Goal: Task Accomplishment & Management: Complete application form

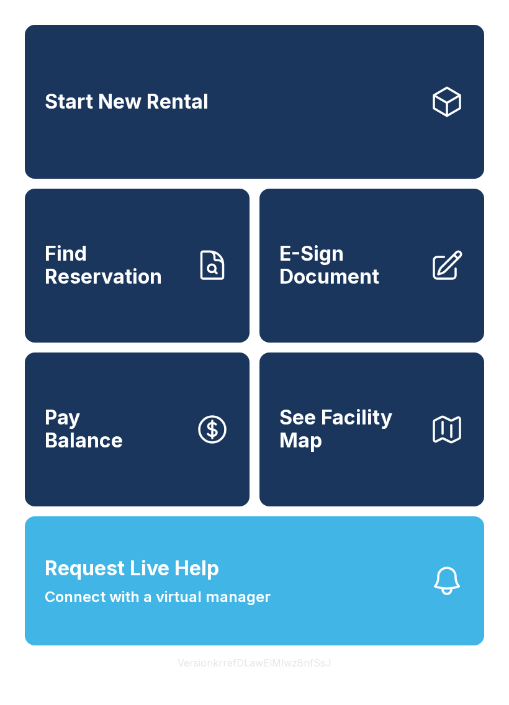
click at [403, 268] on span "E-Sign Document" at bounding box center [349, 264] width 140 height 45
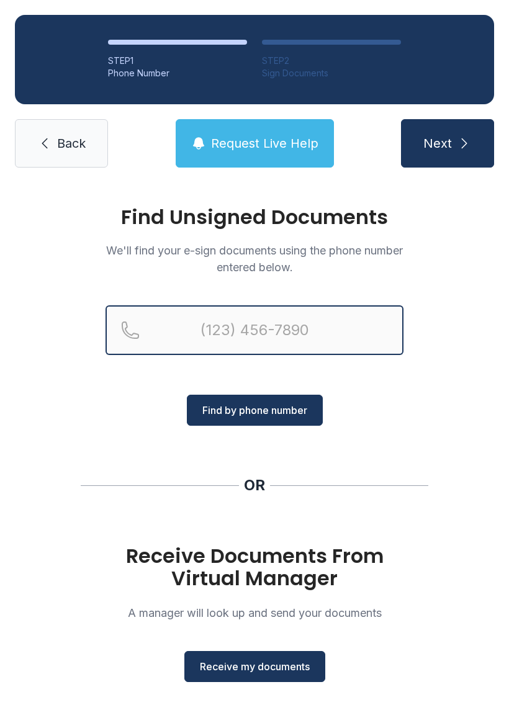
click at [225, 345] on input "Reservation phone number" at bounding box center [254, 330] width 298 height 50
type input "[PHONE_NUMBER]"
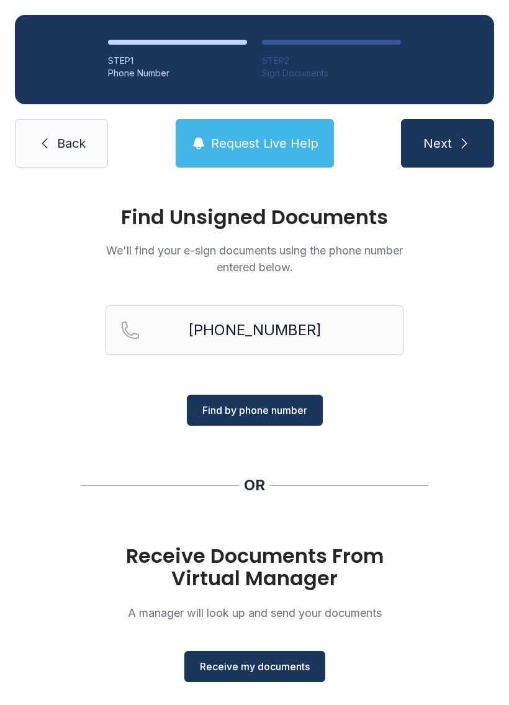
click at [274, 417] on span "Find by phone number" at bounding box center [254, 409] width 105 height 15
click at [273, 403] on span "Find by phone number" at bounding box center [254, 409] width 105 height 15
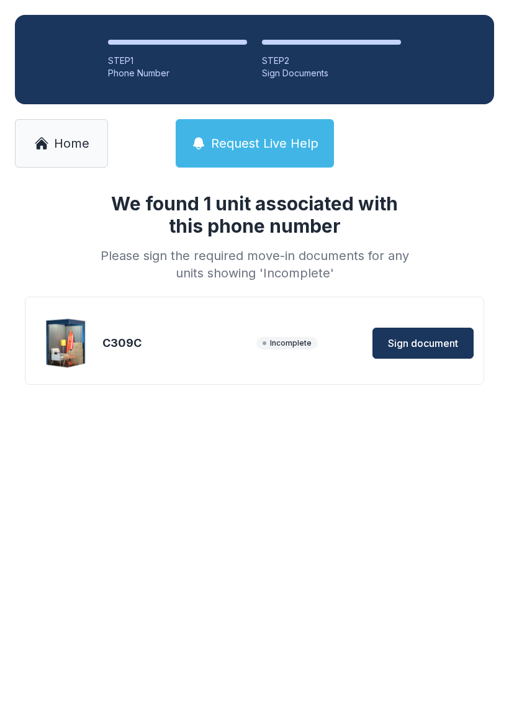
click at [420, 340] on span "Sign document" at bounding box center [423, 343] width 70 height 15
click at [61, 137] on span "Home" at bounding box center [71, 143] width 35 height 17
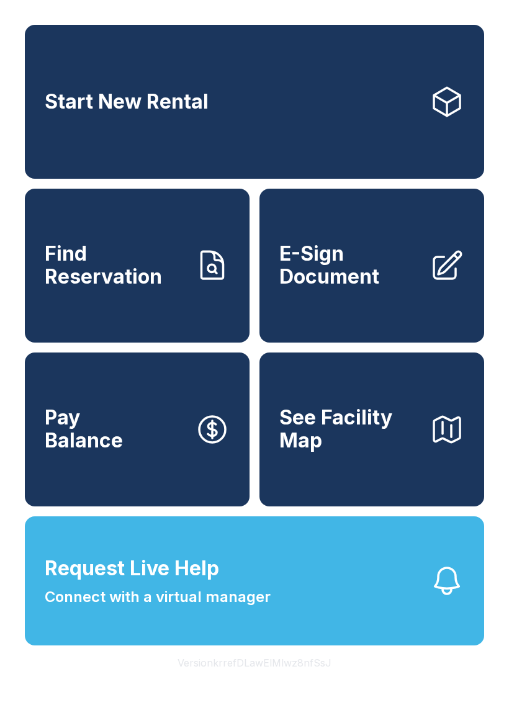
click at [380, 279] on span "E-Sign Document" at bounding box center [349, 264] width 140 height 45
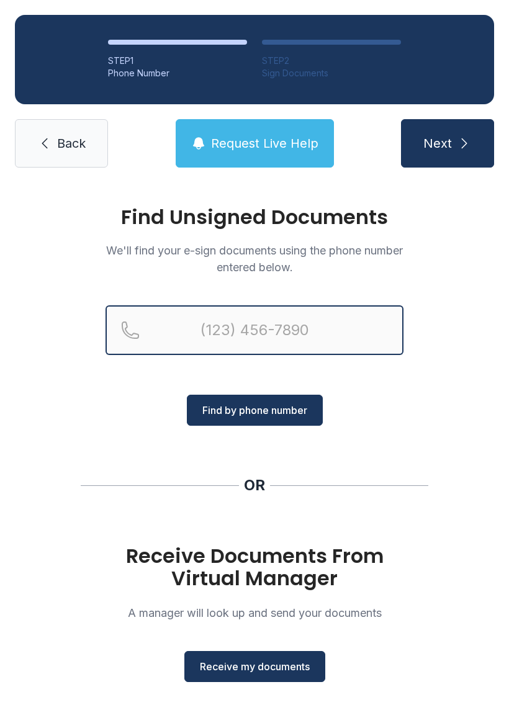
click at [254, 329] on input "Reservation phone number" at bounding box center [254, 330] width 298 height 50
type input "[PHONE_NUMBER]"
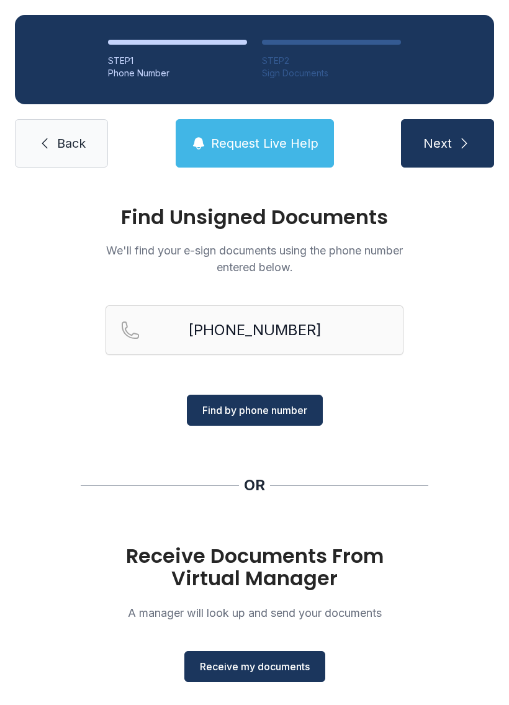
click at [285, 414] on span "Find by phone number" at bounding box center [254, 409] width 105 height 15
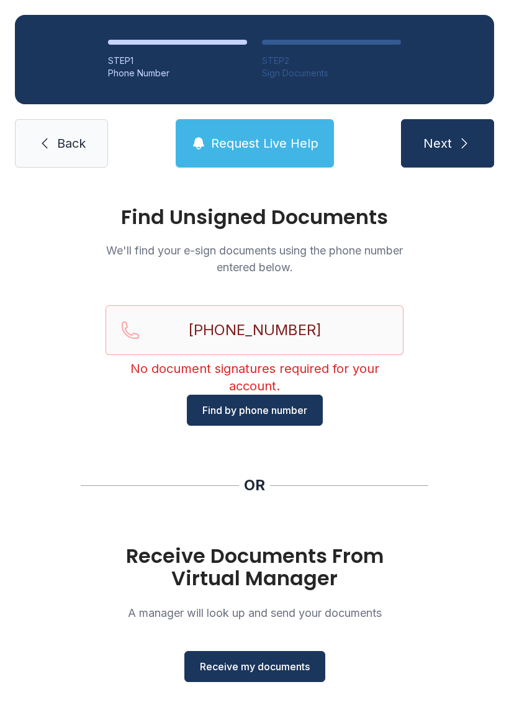
click at [57, 644] on div "Find Unsigned Documents We'll find your e-sign documents using the phone number…" at bounding box center [254, 456] width 509 height 549
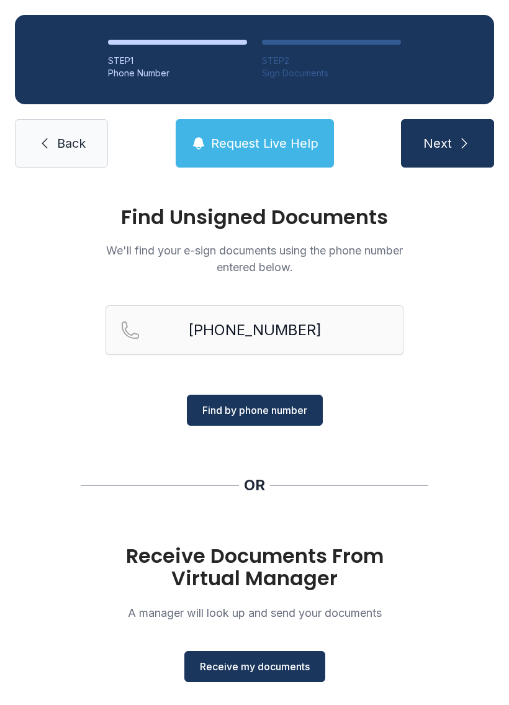
click at [56, 152] on link "Back" at bounding box center [61, 143] width 93 height 48
